Goal: Find specific page/section: Find specific page/section

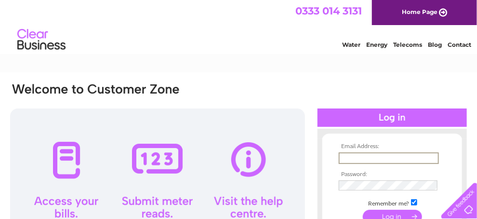
click at [340, 159] on input "text" at bounding box center [389, 158] width 100 height 12
type input "[EMAIL_ADDRESS][DOMAIN_NAME]"
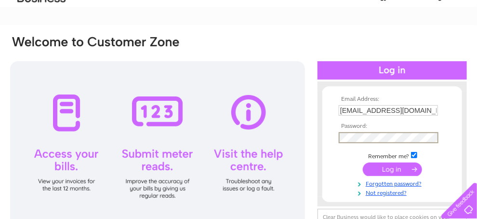
scroll to position [96, 0]
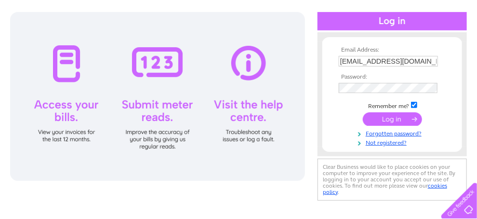
click at [397, 119] on input "submit" at bounding box center [392, 118] width 59 height 13
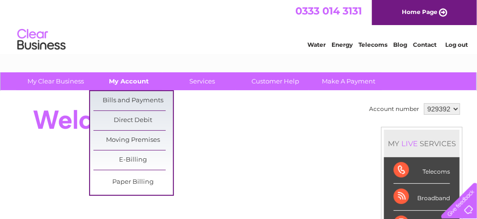
click at [143, 79] on link "My Account" at bounding box center [129, 81] width 79 height 18
click at [137, 100] on link "Bills and Payments" at bounding box center [132, 100] width 79 height 19
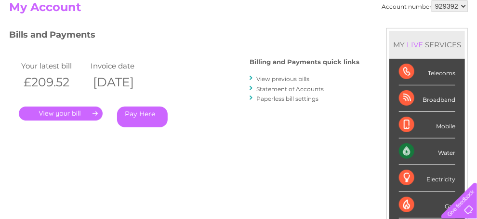
scroll to position [144, 0]
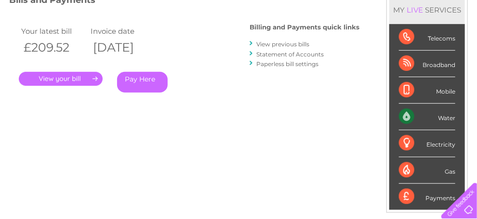
click at [63, 77] on link "." at bounding box center [61, 79] width 84 height 14
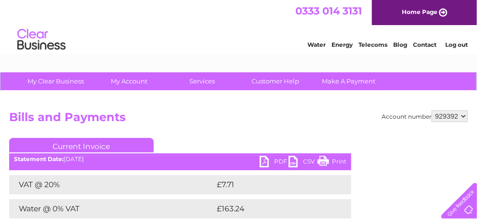
scroll to position [96, 0]
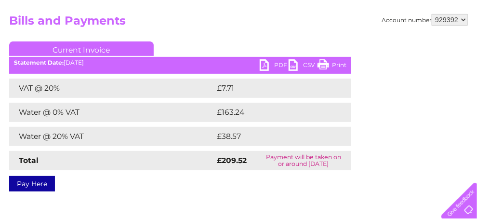
click at [329, 68] on link "Print" at bounding box center [331, 66] width 29 height 14
click at [270, 67] on link "PDF" at bounding box center [274, 66] width 29 height 14
